Goal: Find contact information: Find contact information

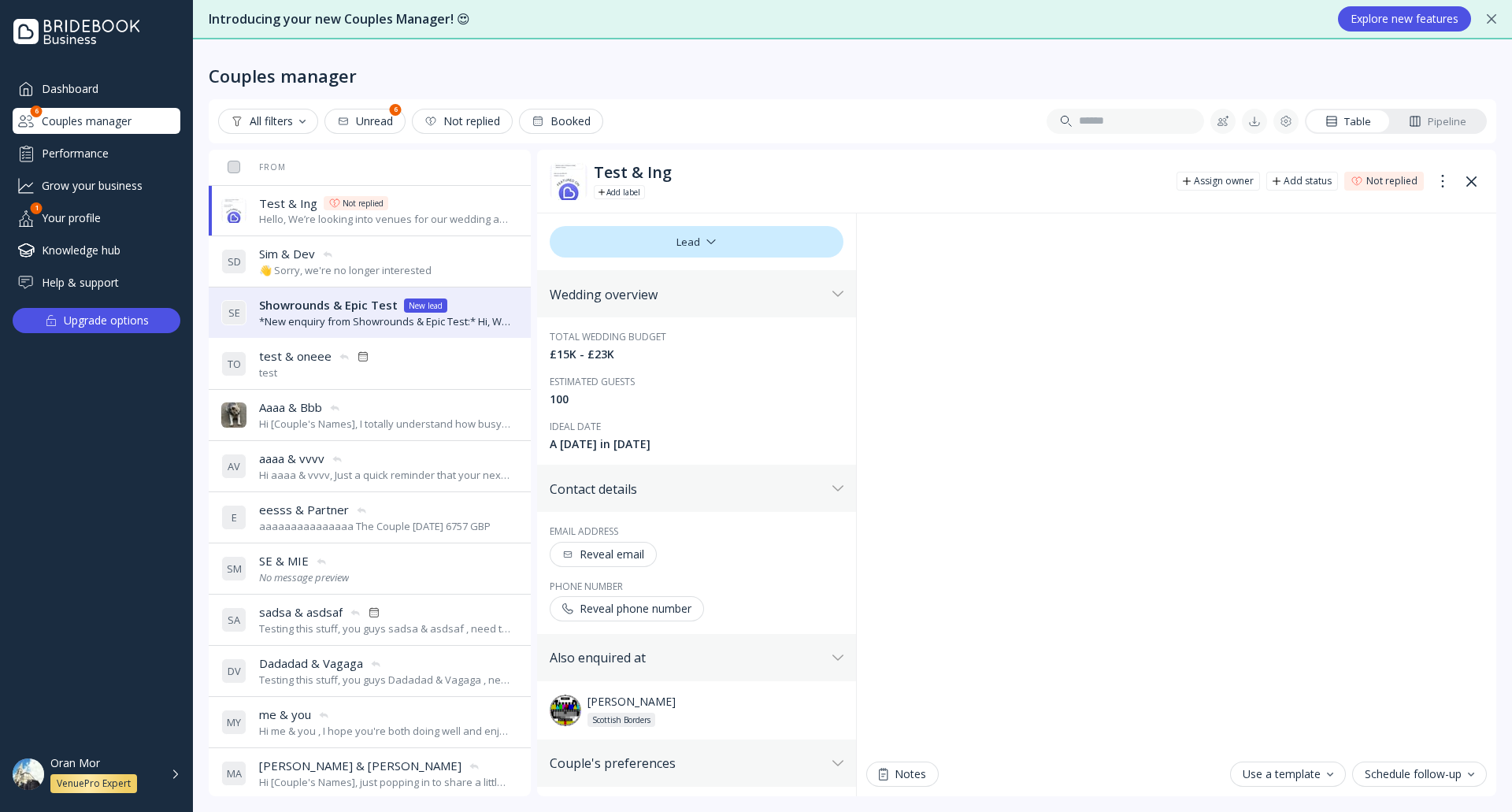
click at [635, 555] on div "Reveal email" at bounding box center [603, 554] width 82 height 13
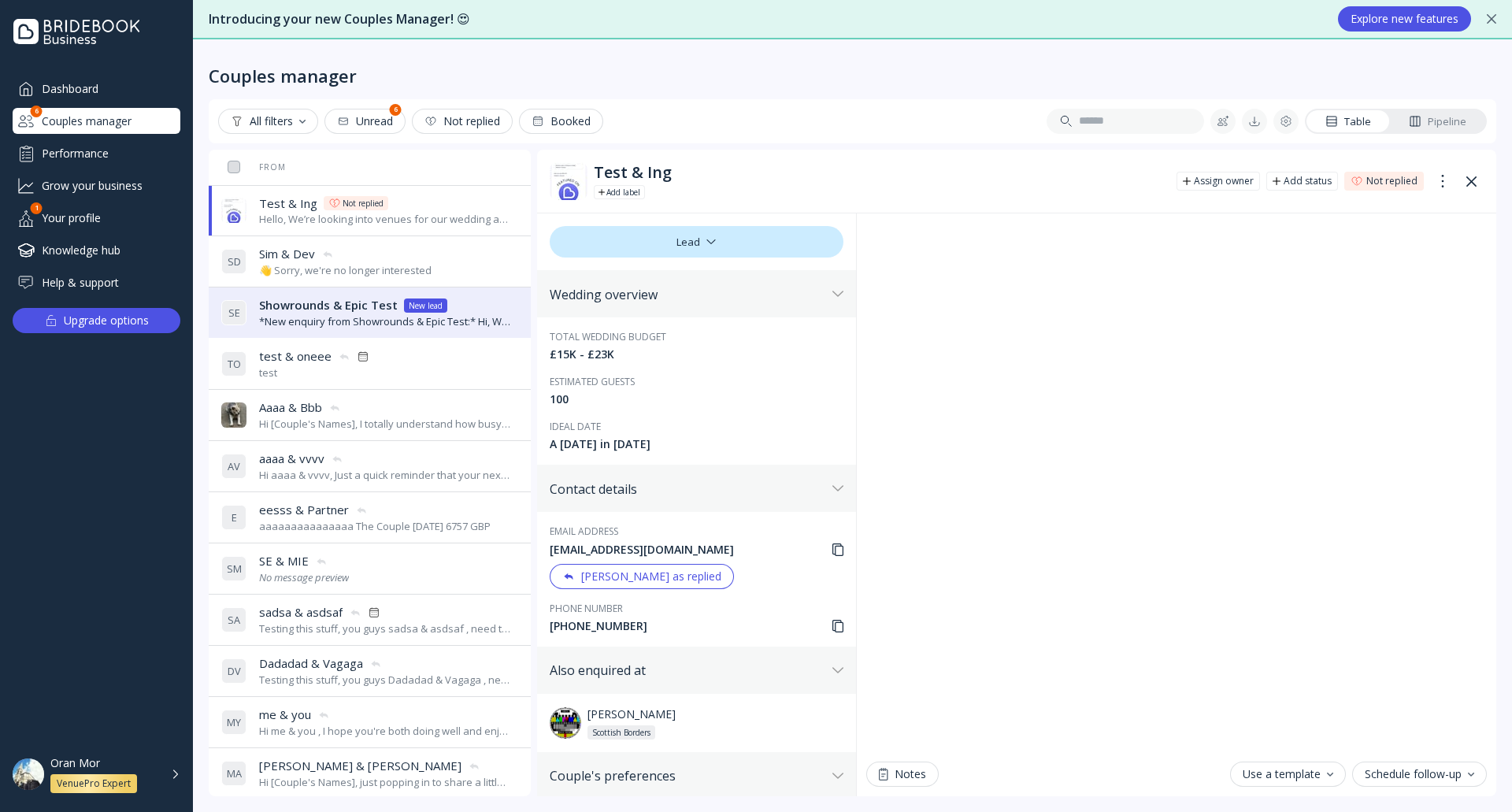
click at [670, 554] on div "[EMAIL_ADDRESS][DOMAIN_NAME]" at bounding box center [696, 549] width 293 height 16
copy div "[EMAIL_ADDRESS][DOMAIN_NAME]"
click at [787, 74] on div "Couples manager" at bounding box center [853, 63] width 1288 height 47
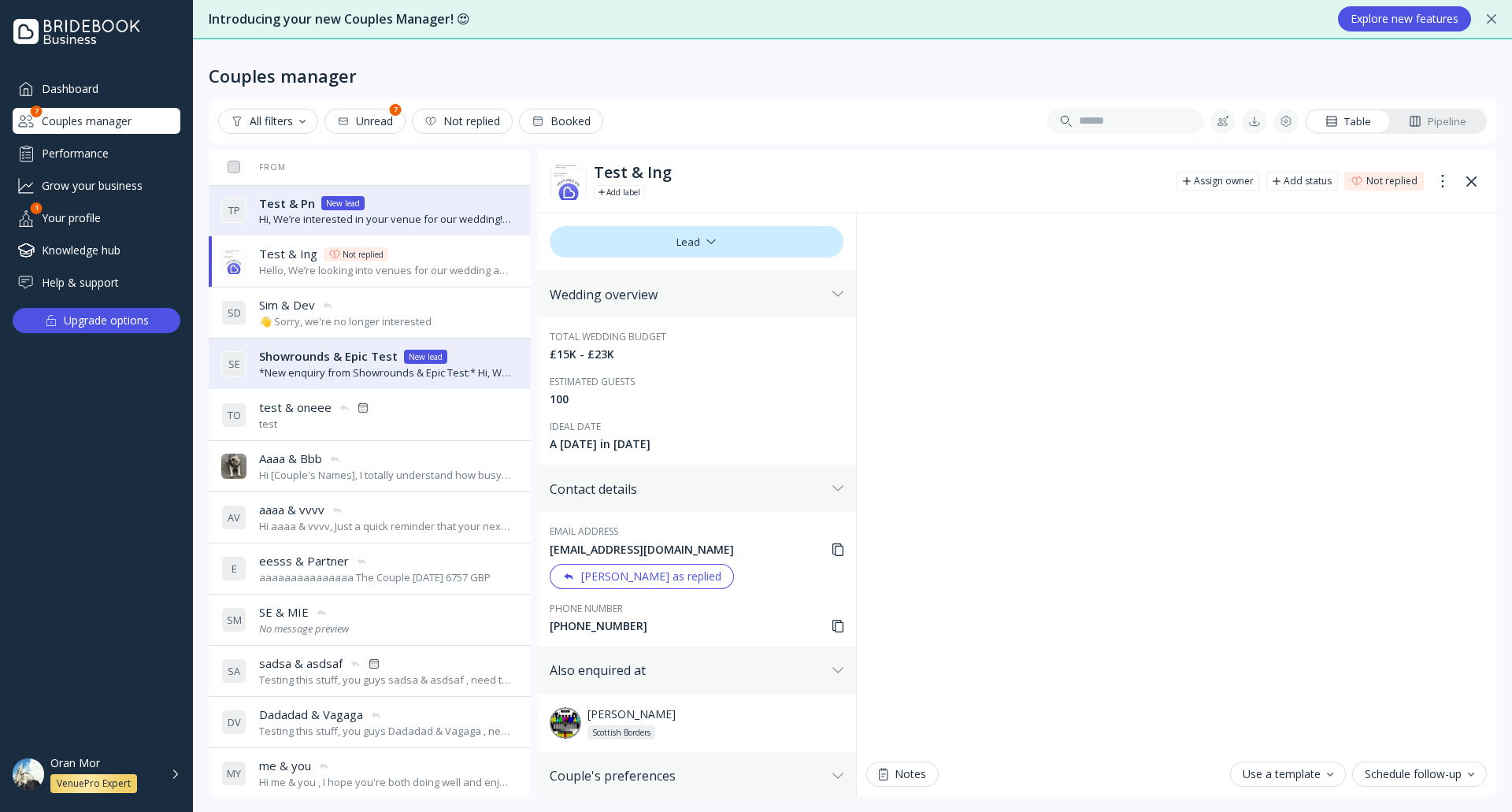
click at [95, 72] on div "Dashboard Couples manager 7 Performance Grow your business Your profile 1 Knowl…" at bounding box center [96, 406] width 193 height 812
click at [95, 84] on div "Dashboard" at bounding box center [96, 88] width 168 height 26
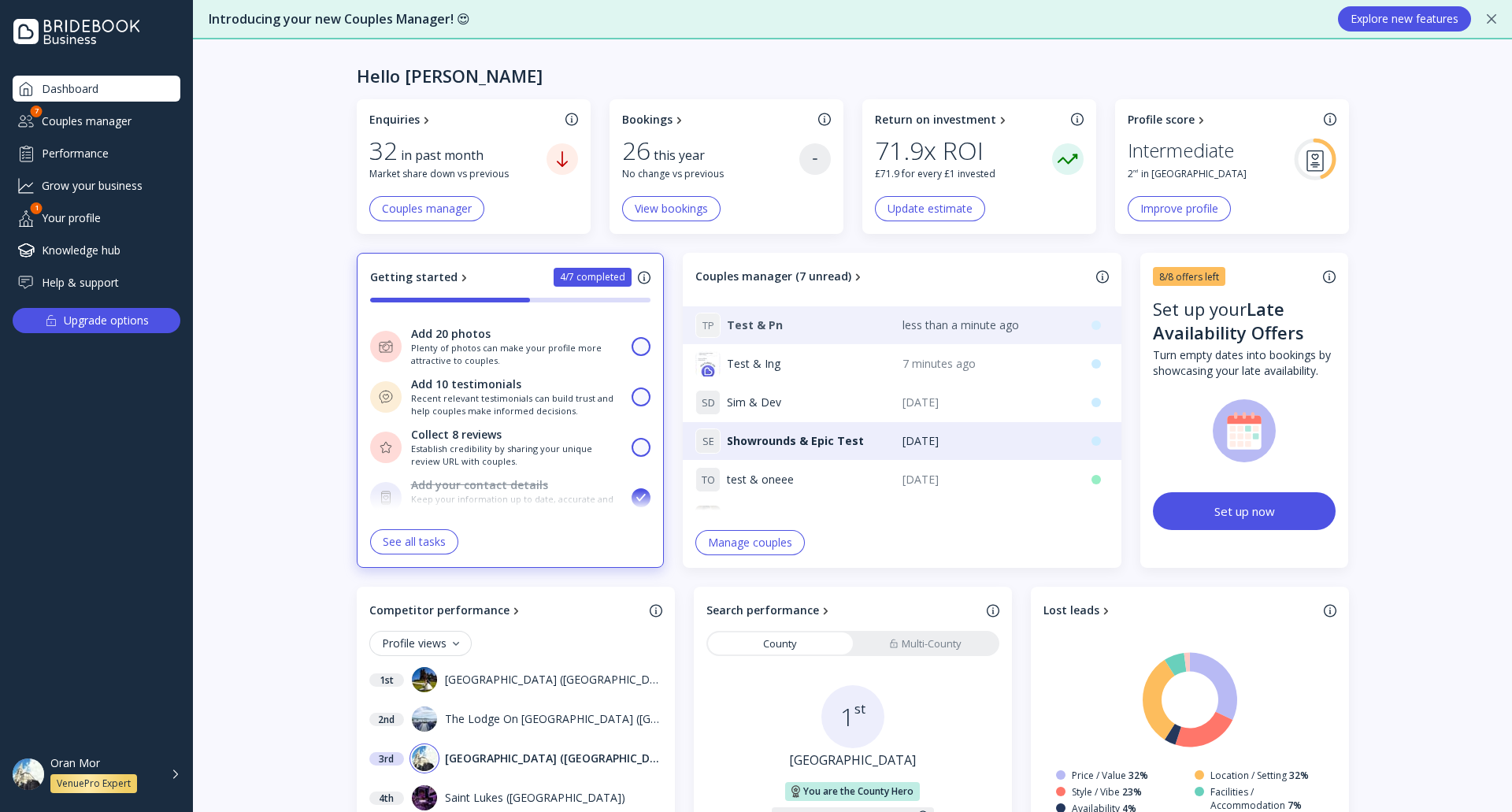
click at [823, 320] on div "T P Test & Pn" at bounding box center [799, 326] width 207 height 25
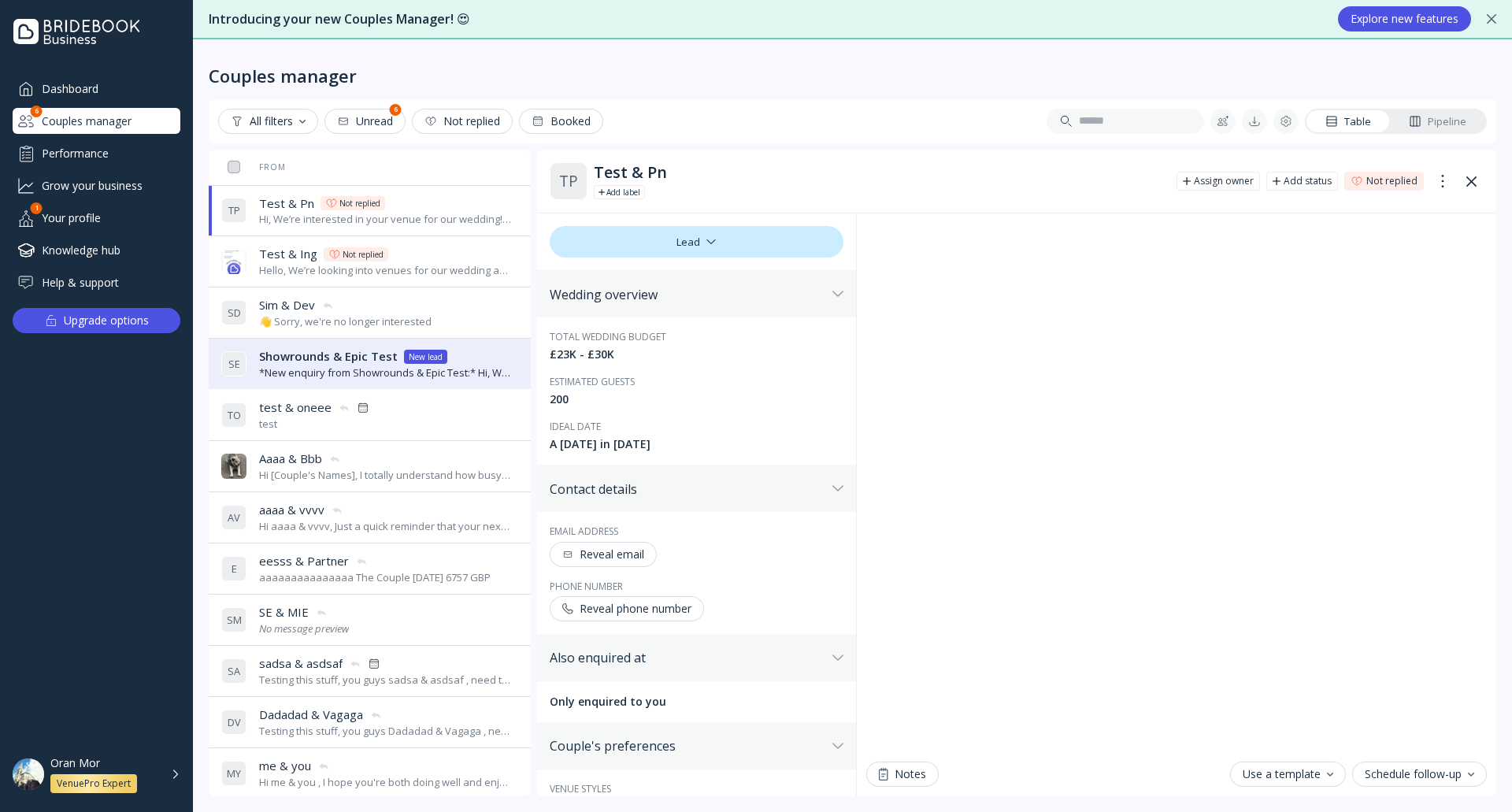
click at [605, 552] on div "Reveal email" at bounding box center [603, 554] width 82 height 13
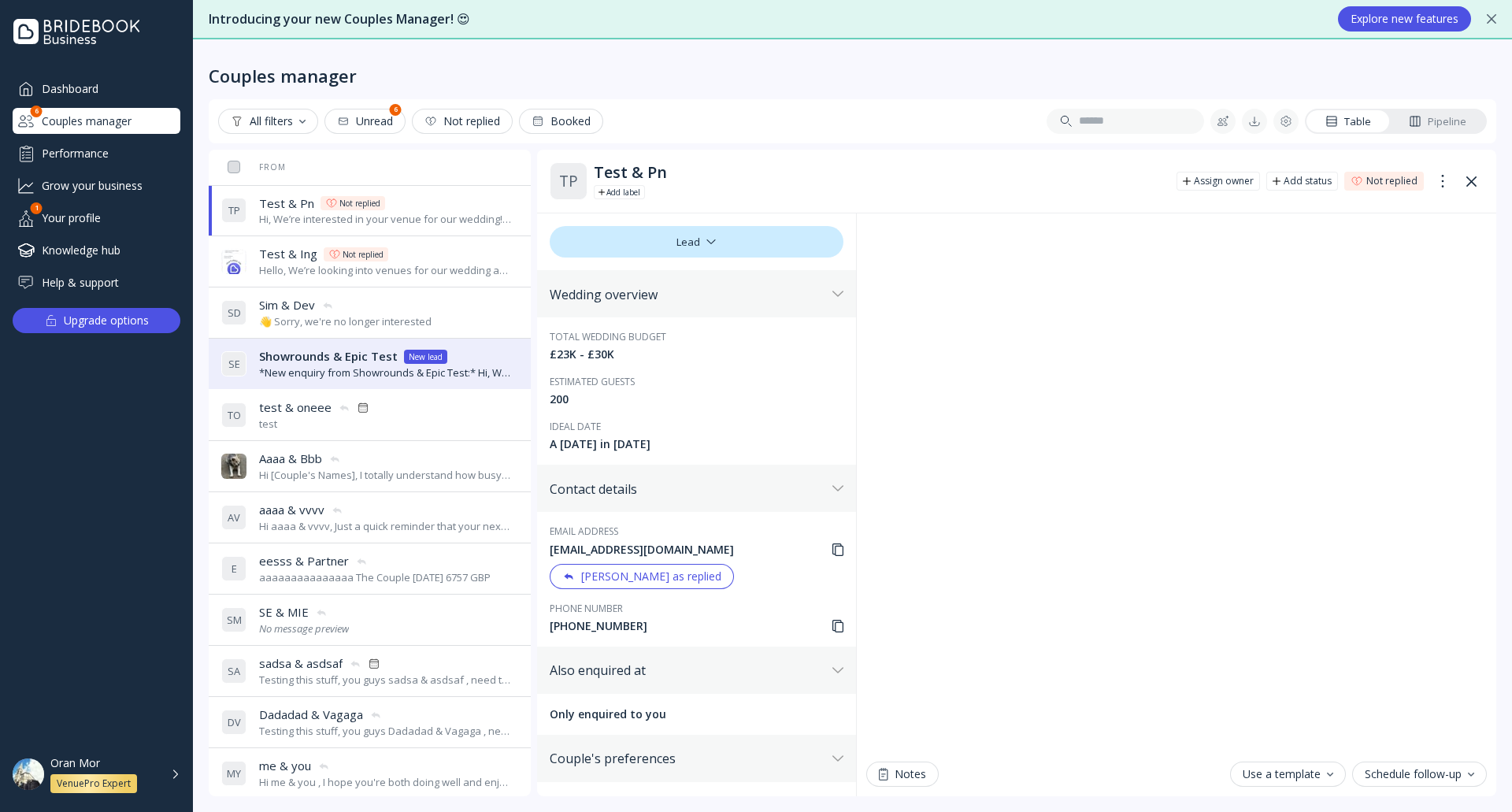
click at [633, 557] on div "[EMAIL_ADDRESS][DOMAIN_NAME]" at bounding box center [696, 549] width 293 height 16
click at [833, 545] on icon at bounding box center [838, 549] width 11 height 13
